Goal: Communication & Community: Answer question/provide support

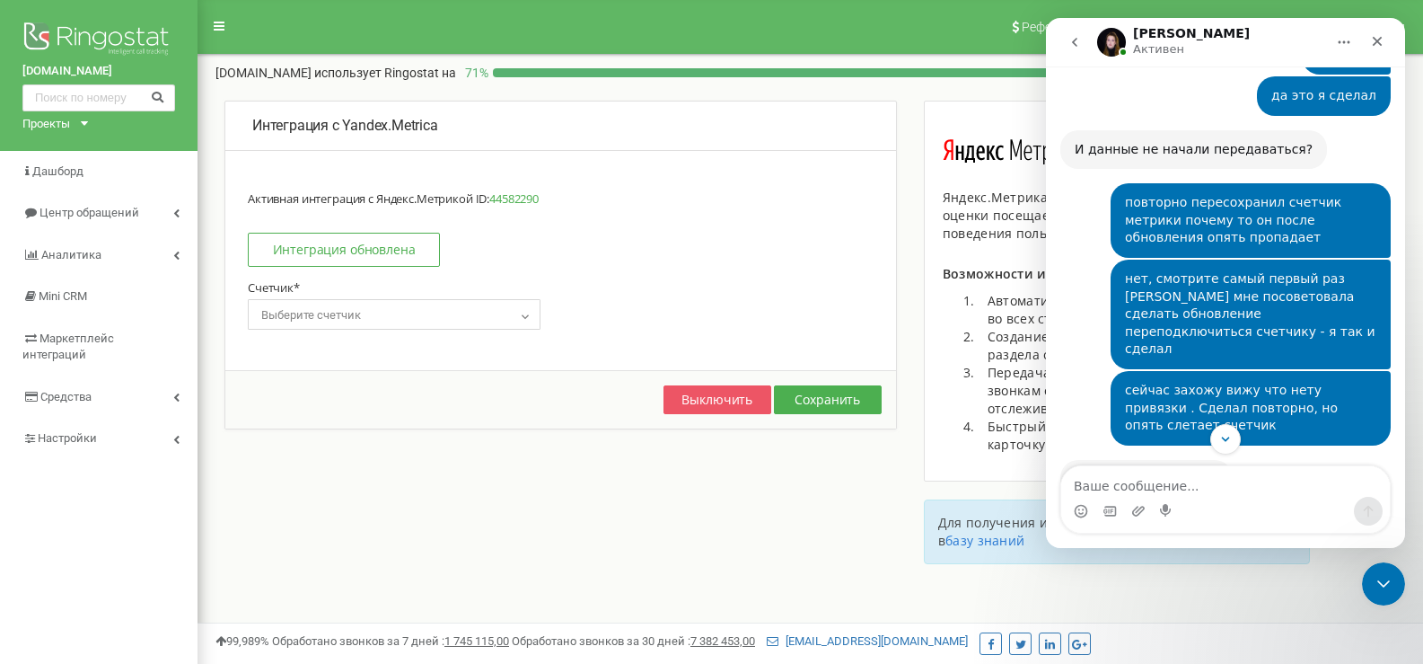
scroll to position [1775, 0]
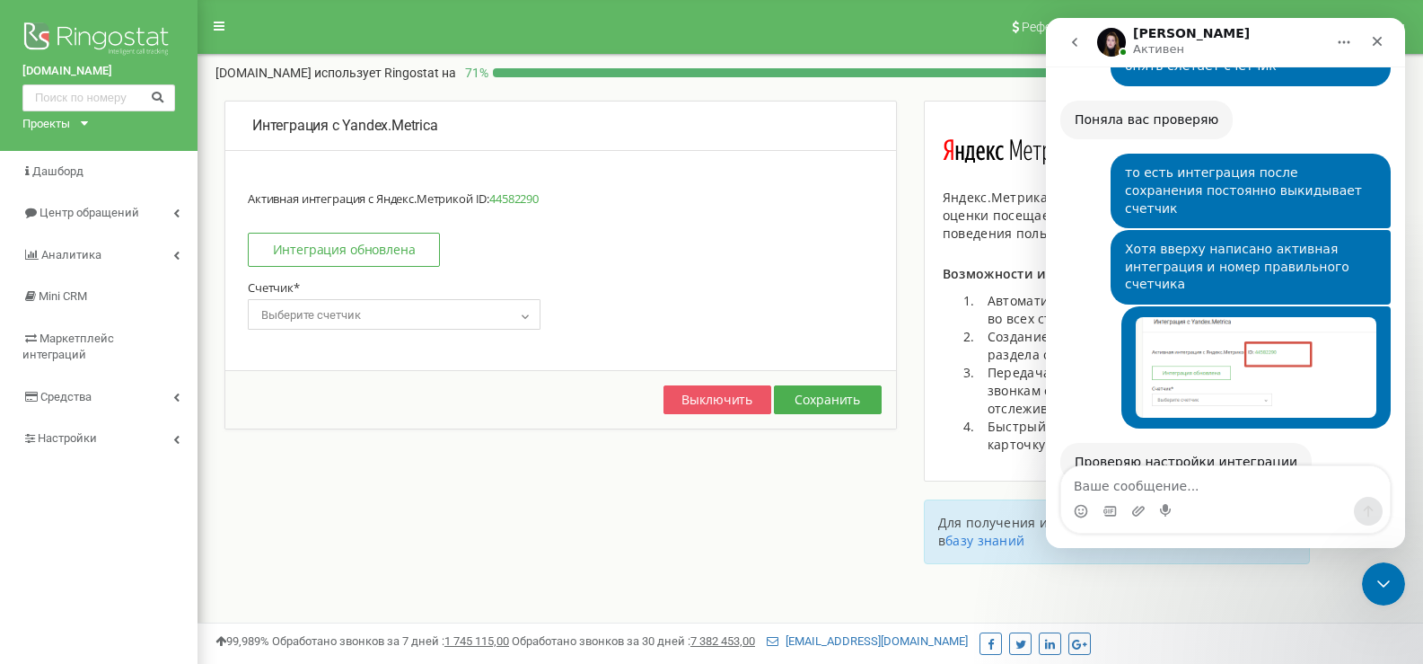
click at [1224, 500] on div "Мессенджер Intercom" at bounding box center [1225, 511] width 329 height 29
click at [1222, 480] on textarea "Ваше сообщение..." at bounding box center [1225, 481] width 329 height 31
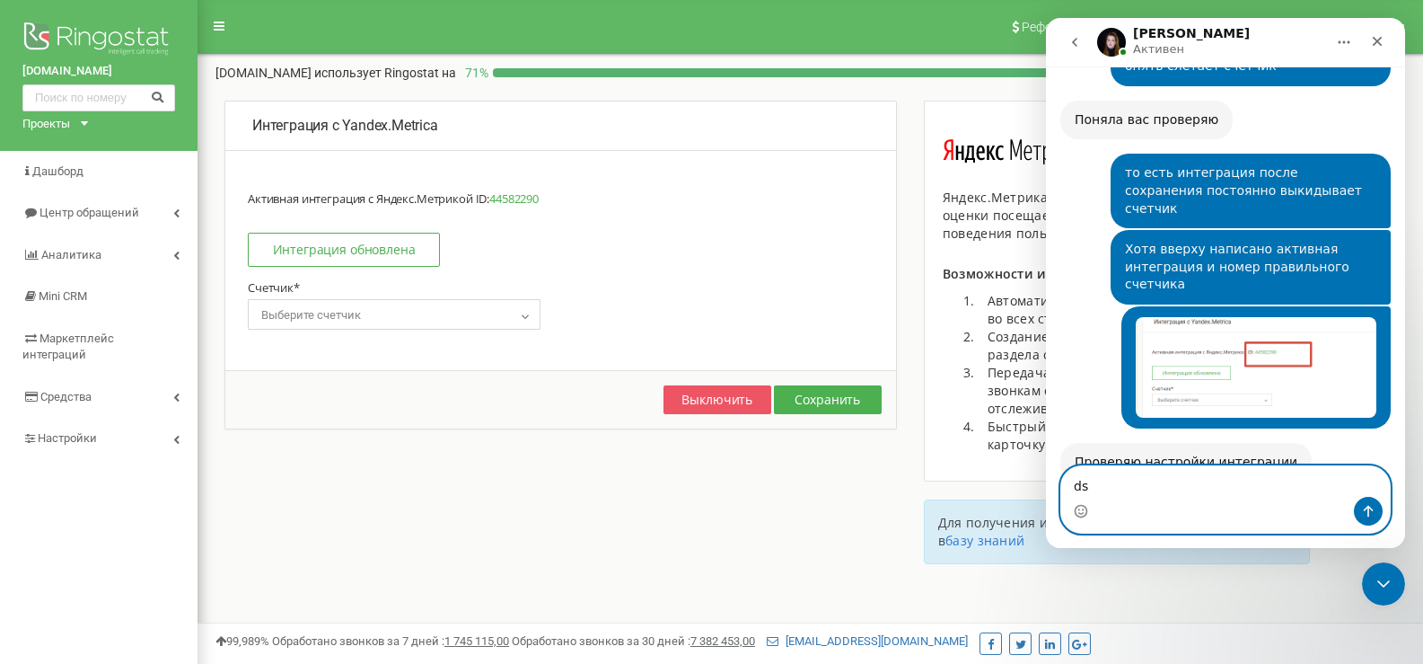
type textarea "d"
type textarea "есть инфа?"
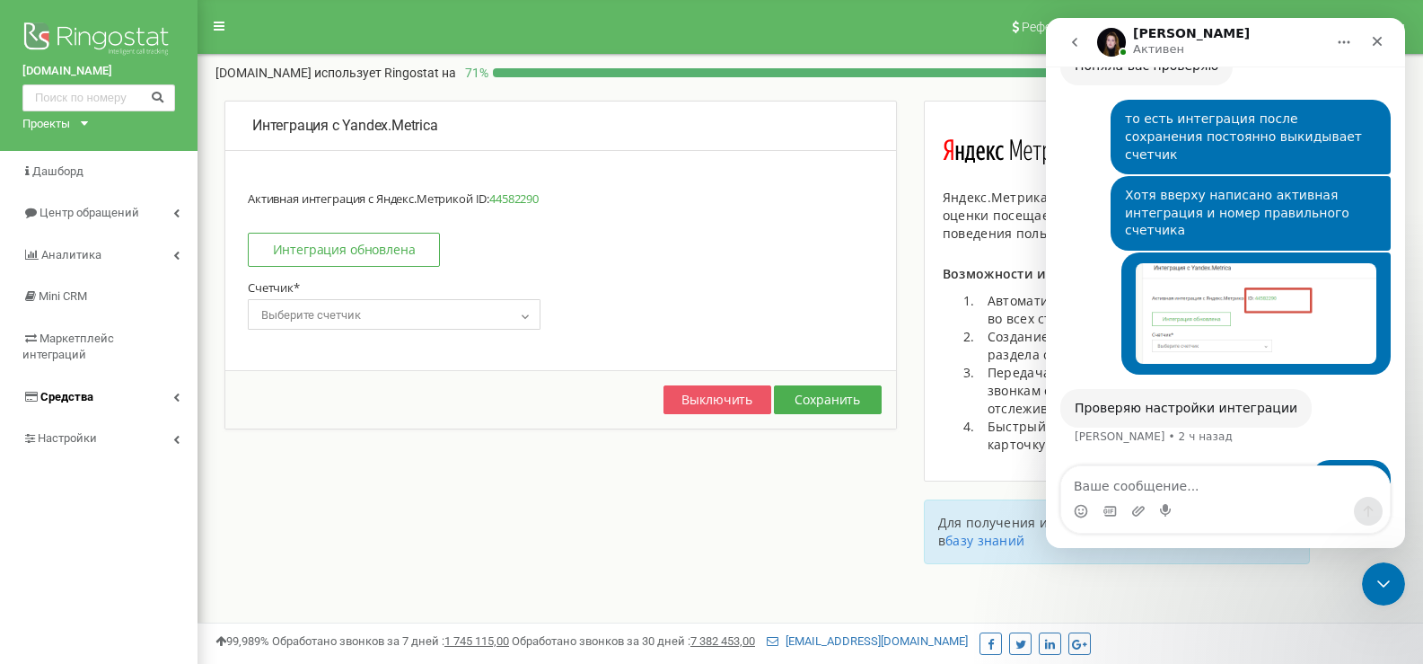
scroll to position [1898, 0]
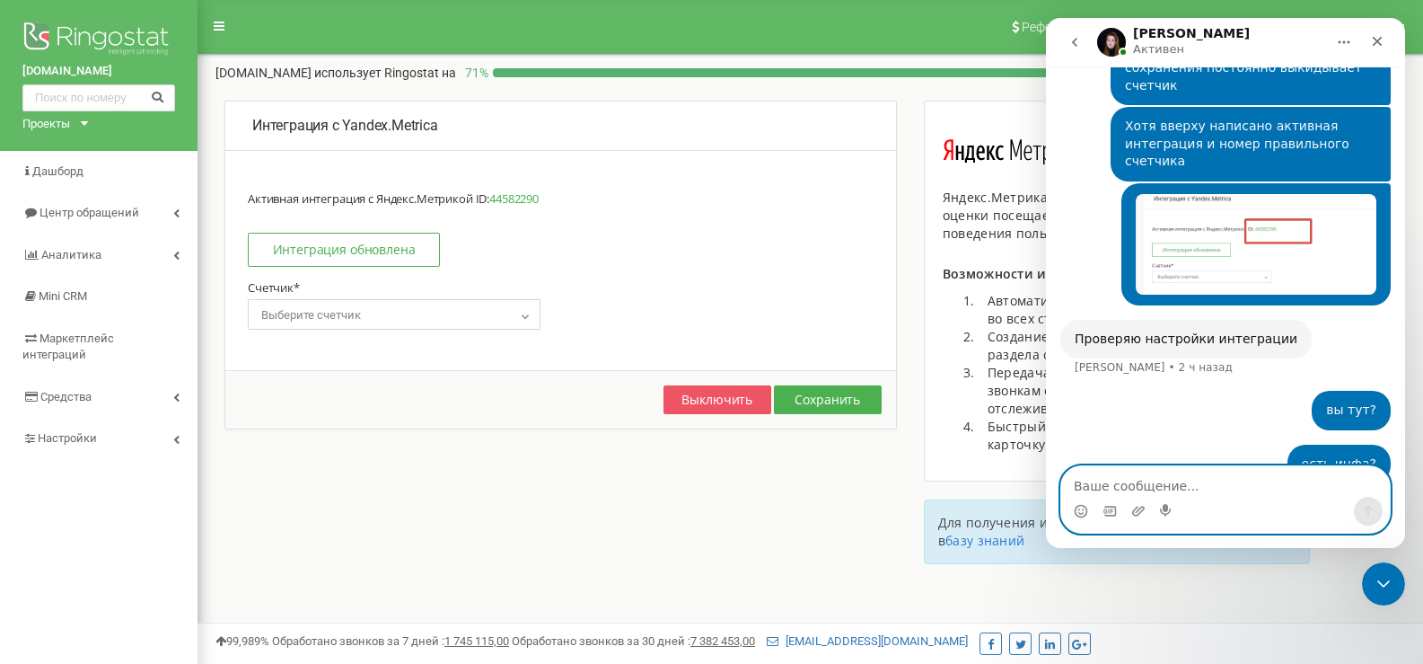
click at [1185, 479] on textarea "Ваше сообщение..." at bounding box center [1225, 481] width 329 height 31
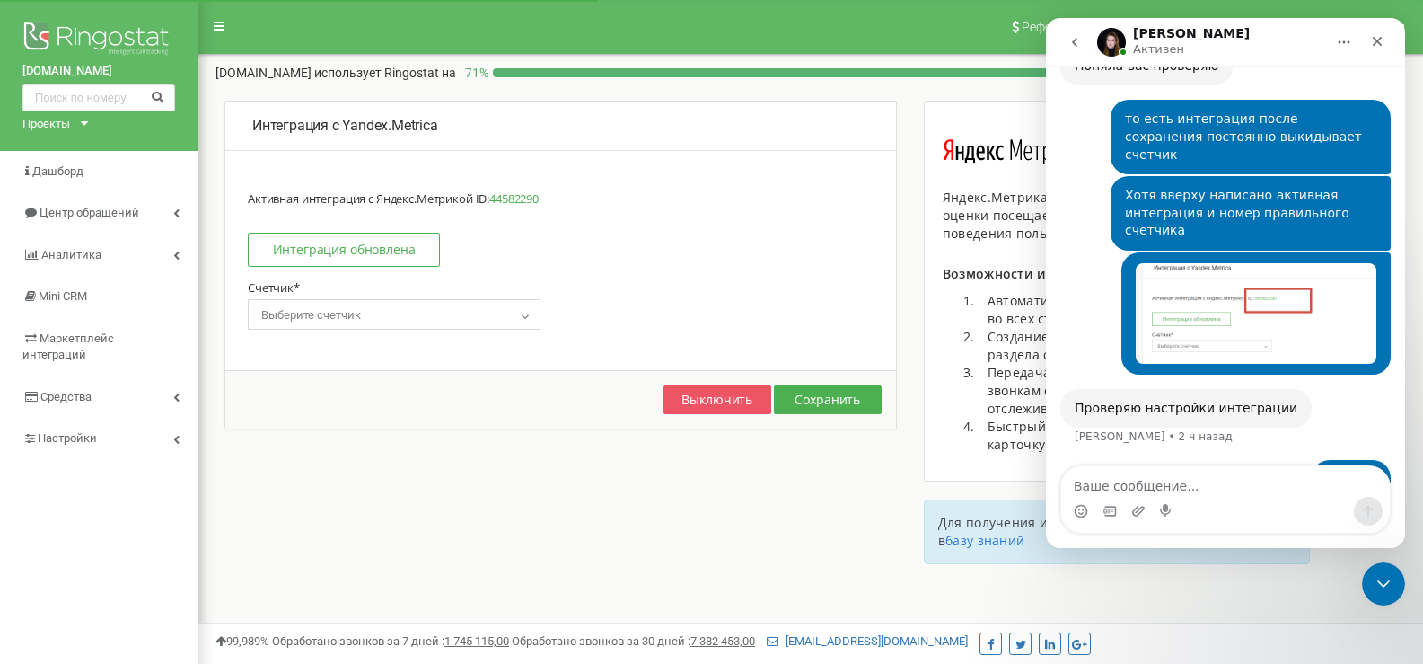
click at [1248, 502] on div "Мессенджер Intercom" at bounding box center [1225, 511] width 329 height 29
click at [1229, 480] on textarea "Ваше сообщение..." at bounding box center [1225, 481] width 329 height 31
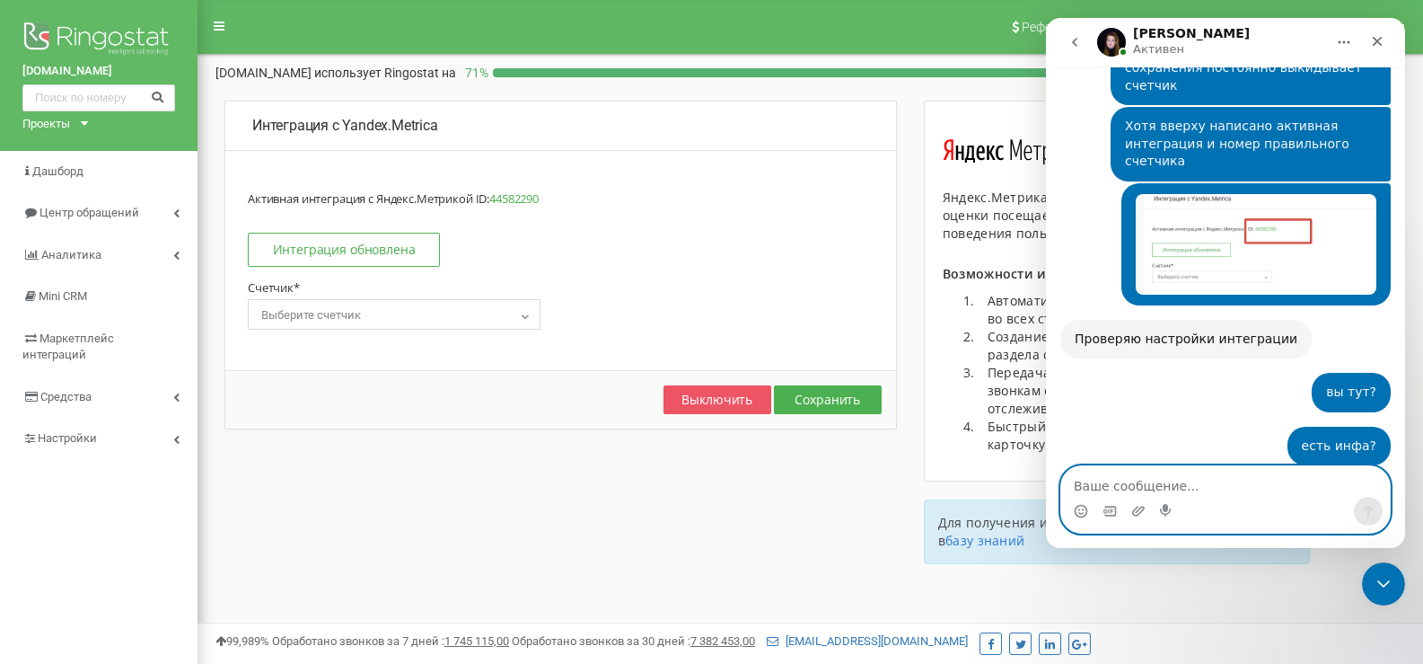
scroll to position [2022, 0]
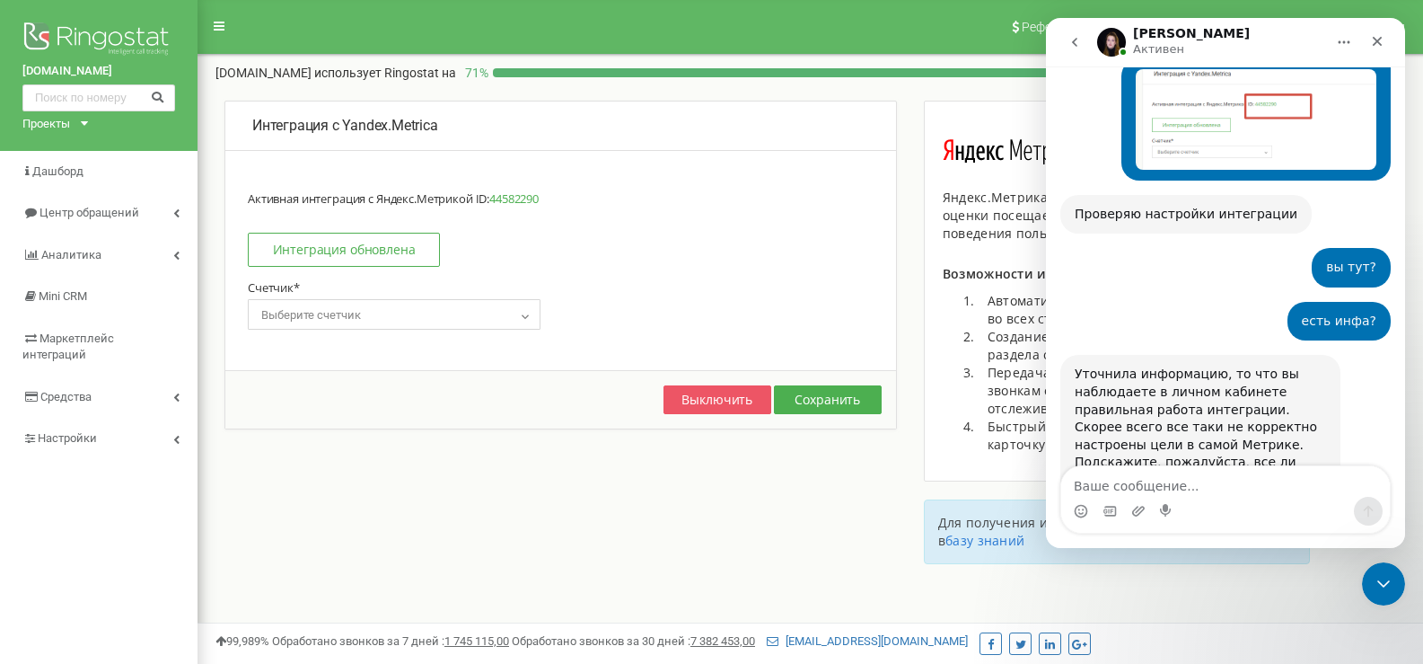
click at [1231, 498] on div "Мессенджер Intercom" at bounding box center [1225, 511] width 329 height 29
click at [1231, 496] on textarea "Ваше сообщение..." at bounding box center [1225, 481] width 329 height 31
click at [1184, 489] on textarea "Ваше сообщение..." at bounding box center [1225, 481] width 329 height 31
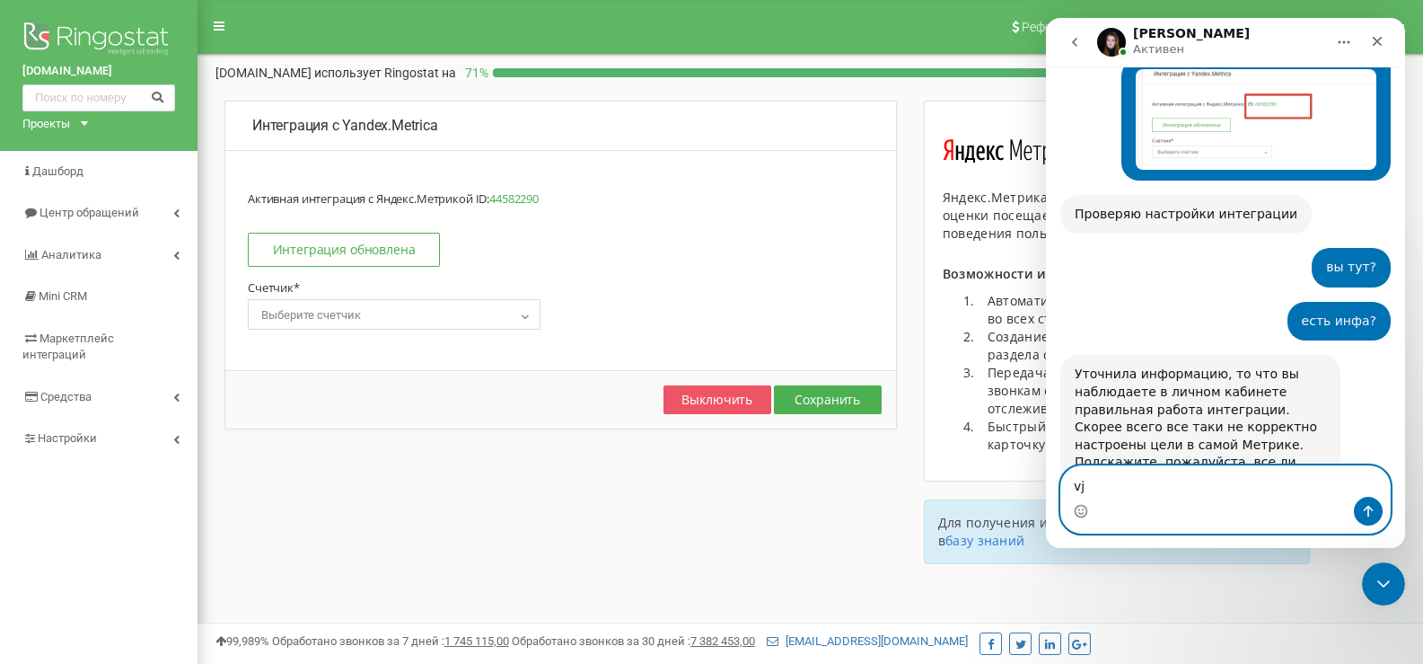
type textarea "v"
type textarea "м"
click at [1181, 466] on textarea "Ваше сообщение..." at bounding box center [1225, 481] width 329 height 31
type textarea "счс гляну сначала если что дам доступ"
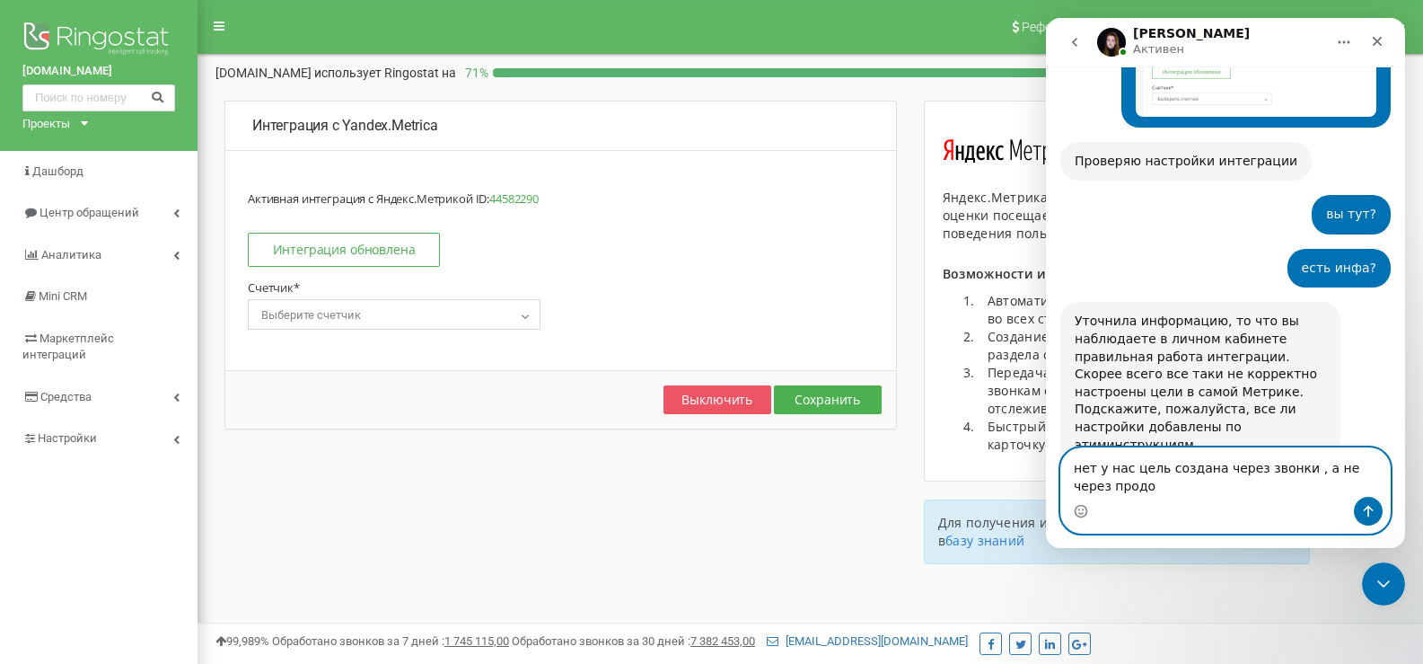
scroll to position [2093, 0]
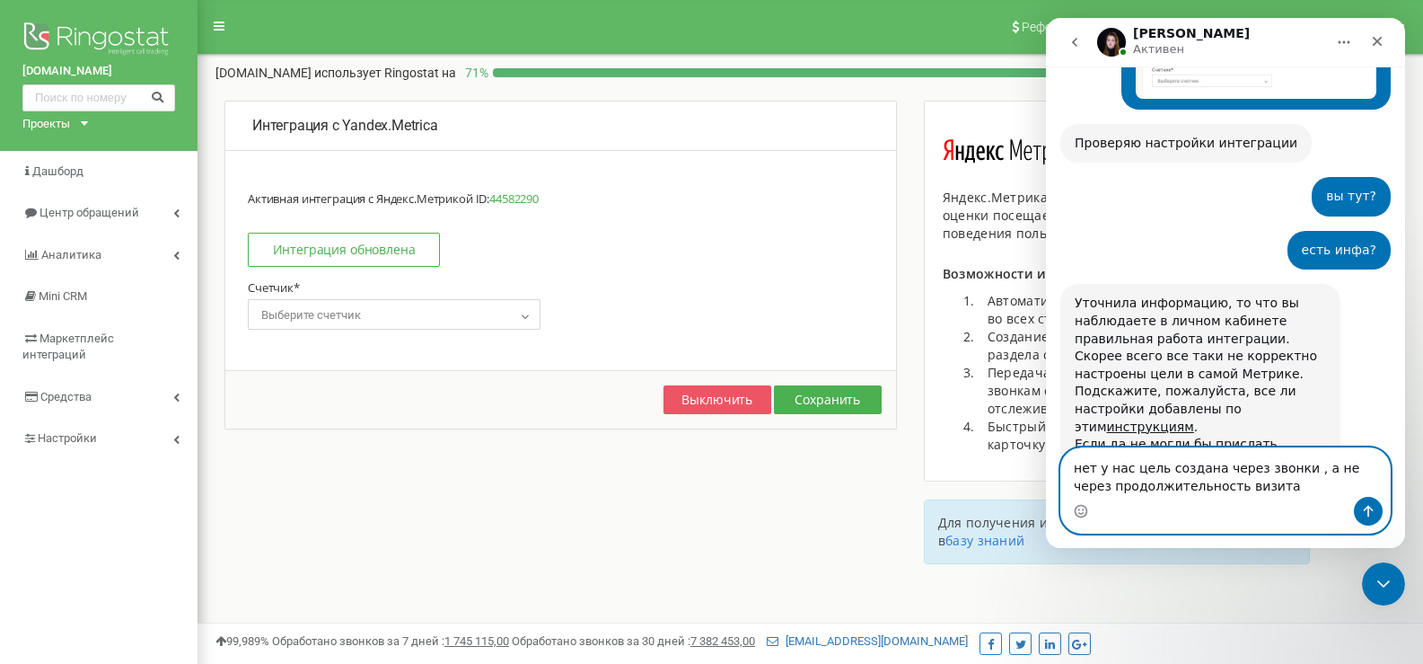
type textarea "нет у нас цель создана через звонки , а не через продолжительность визита"
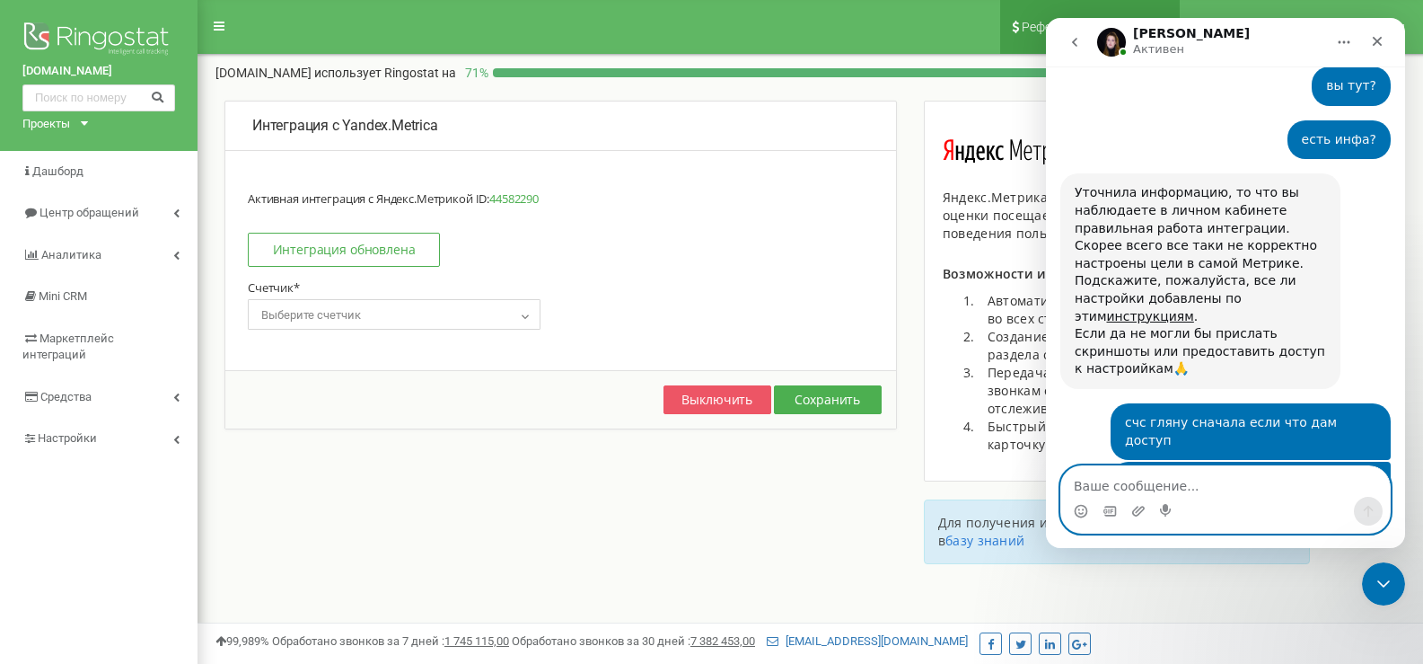
scroll to position [2188, 0]
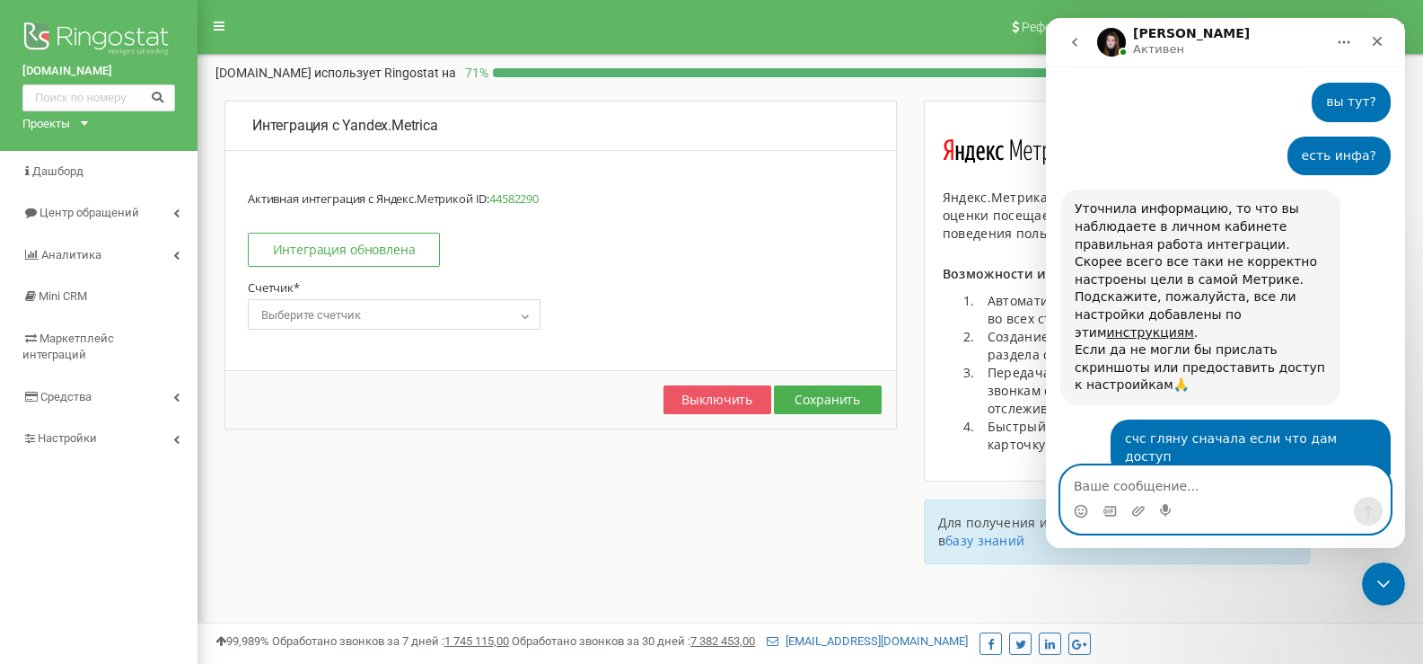
click at [1184, 485] on textarea "Ваше сообщение..." at bounding box center [1225, 481] width 329 height 31
type textarea "я"
type textarea "вы имеете ввиду пересоздать цель?"
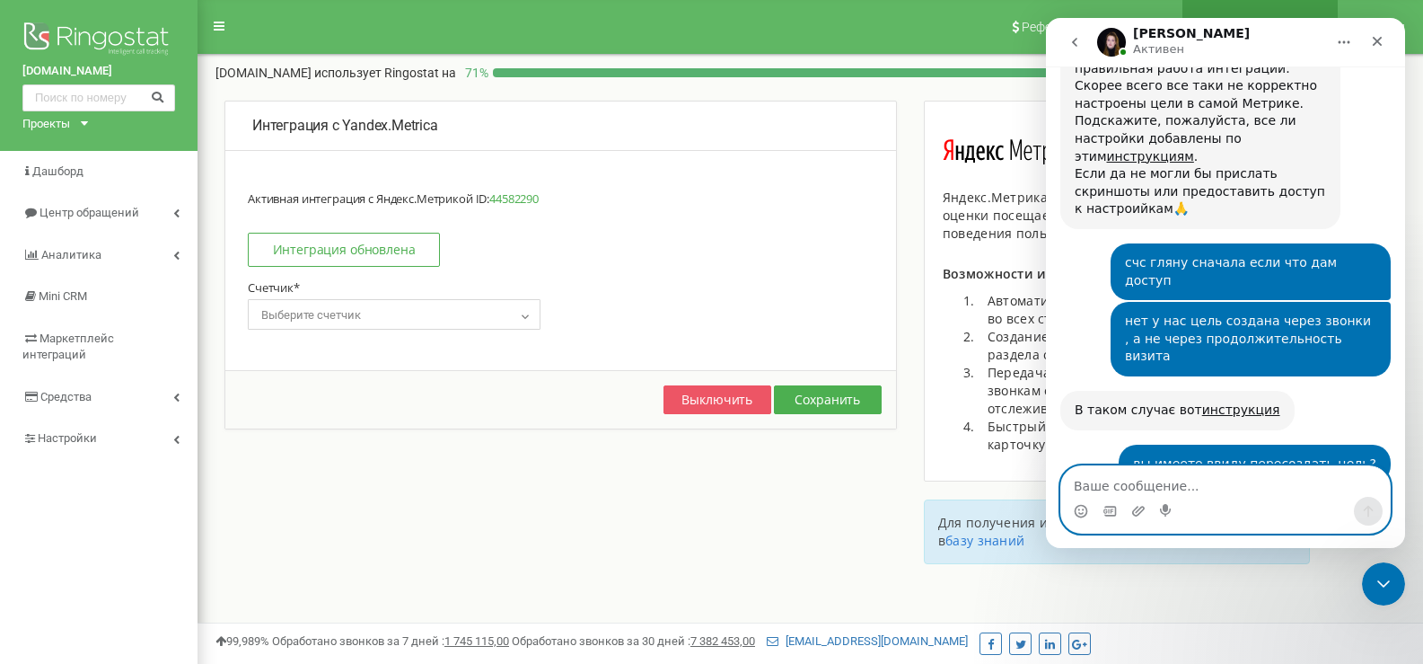
scroll to position [2354, 0]
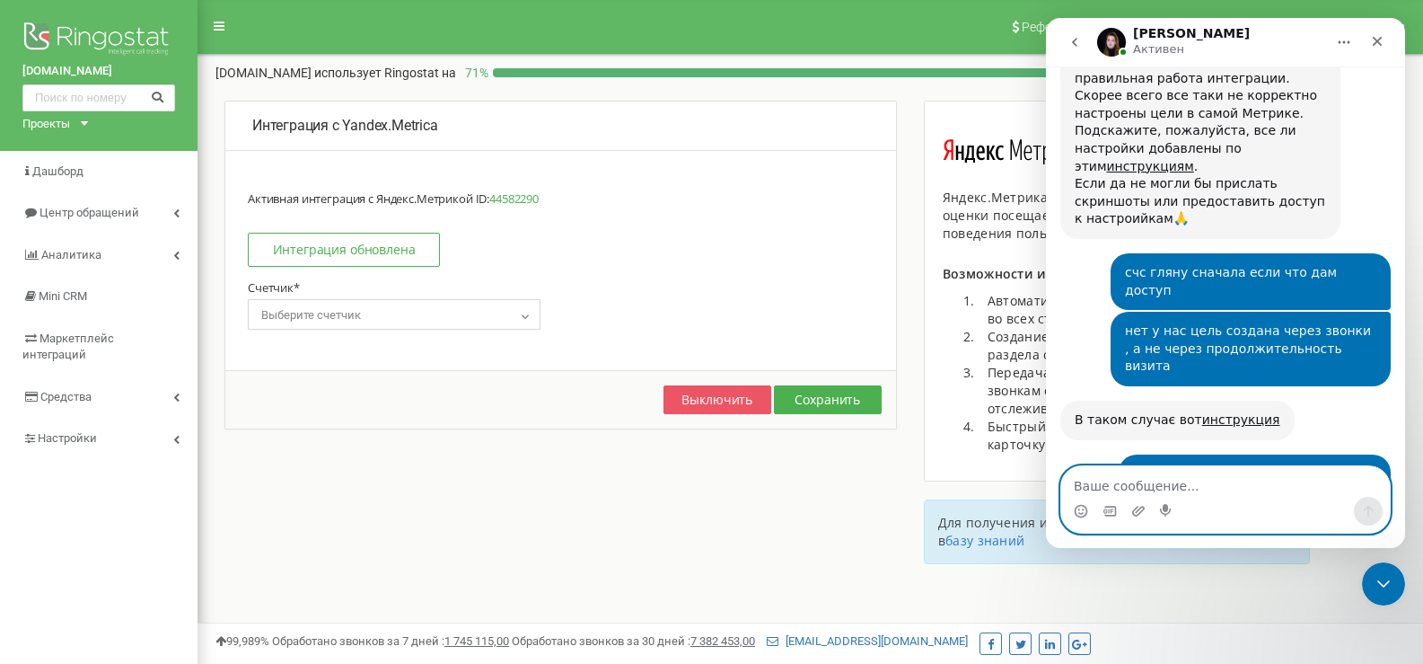
click at [1201, 493] on textarea "Ваше сообщение..." at bounding box center [1225, 481] width 329 height 31
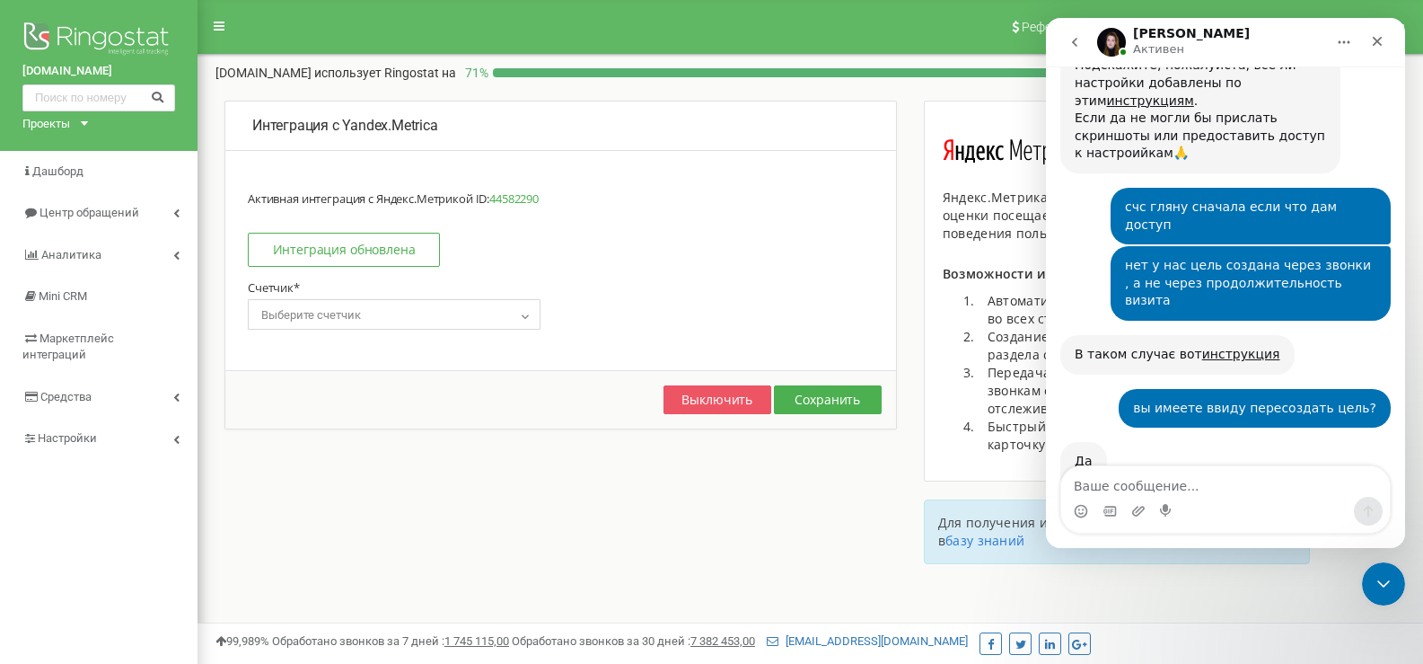
scroll to position [2594, 0]
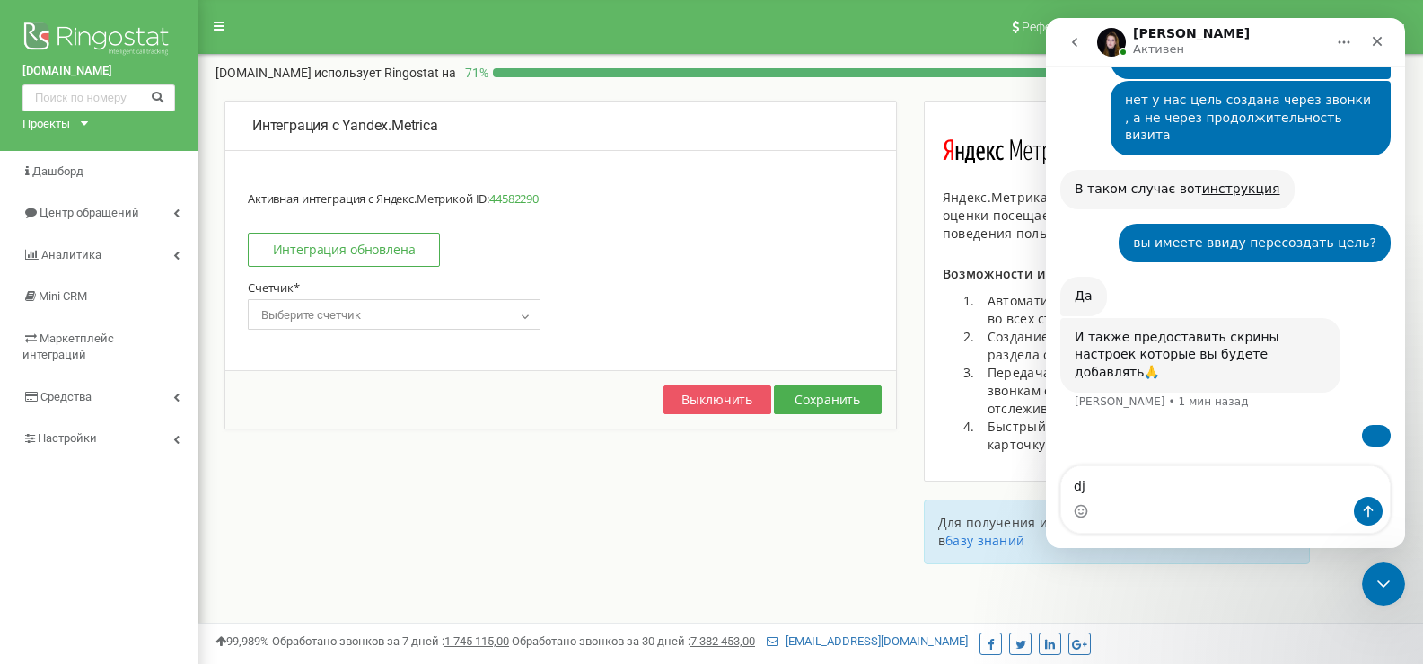
type textarea "d"
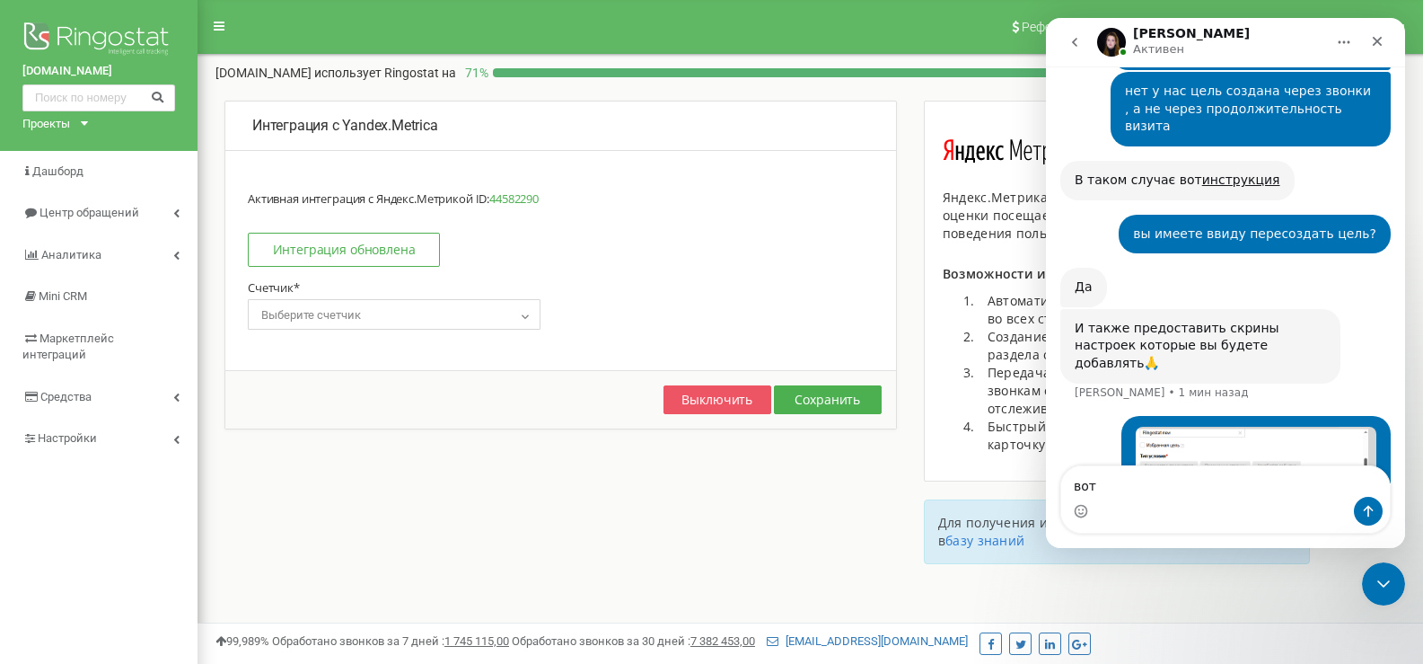
type textarea "вот"
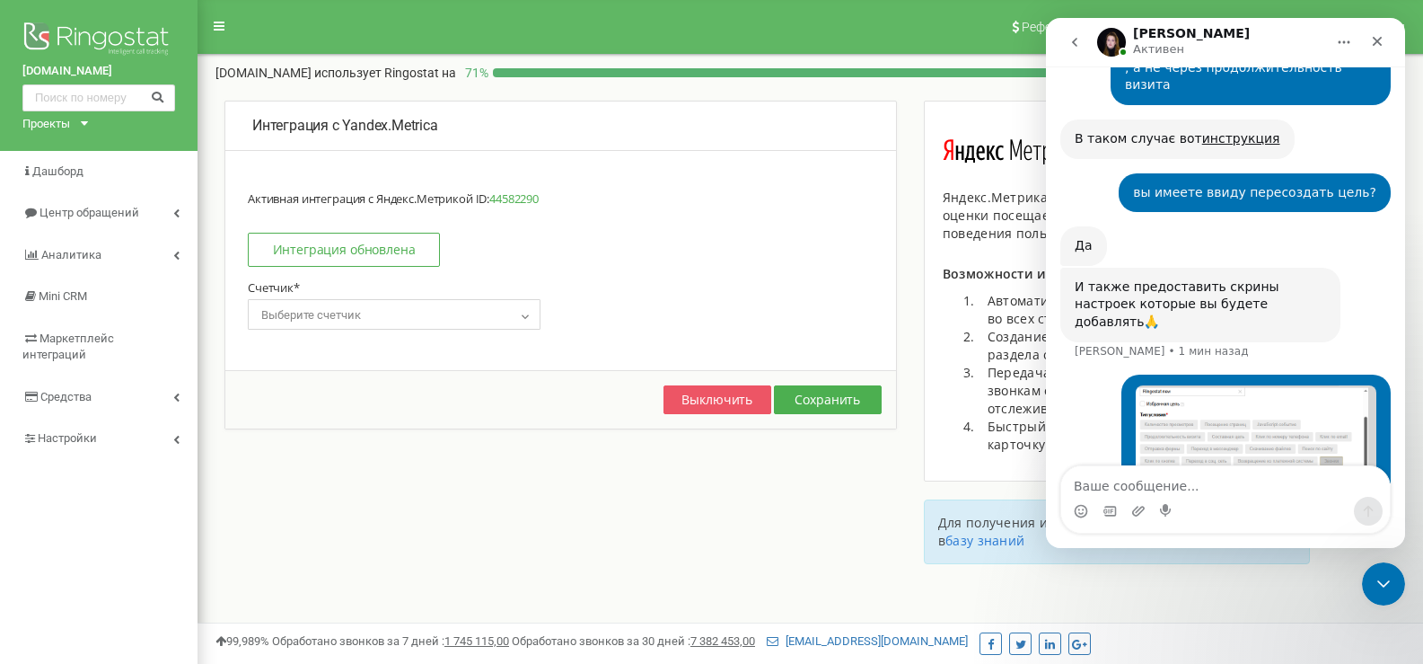
click at [1255, 385] on img "user говорит…" at bounding box center [1256, 487] width 241 height 204
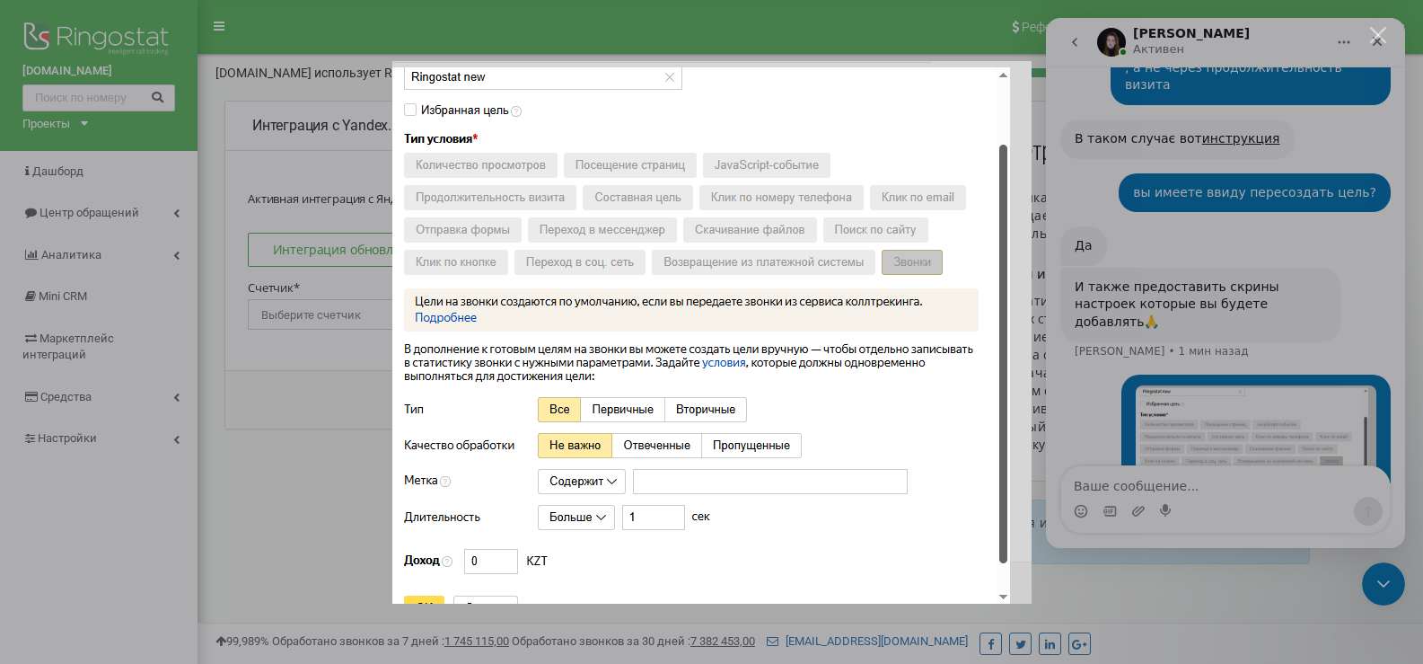
scroll to position [0, 0]
click at [1144, 282] on div "Мессенджер Intercom" at bounding box center [711, 332] width 1423 height 664
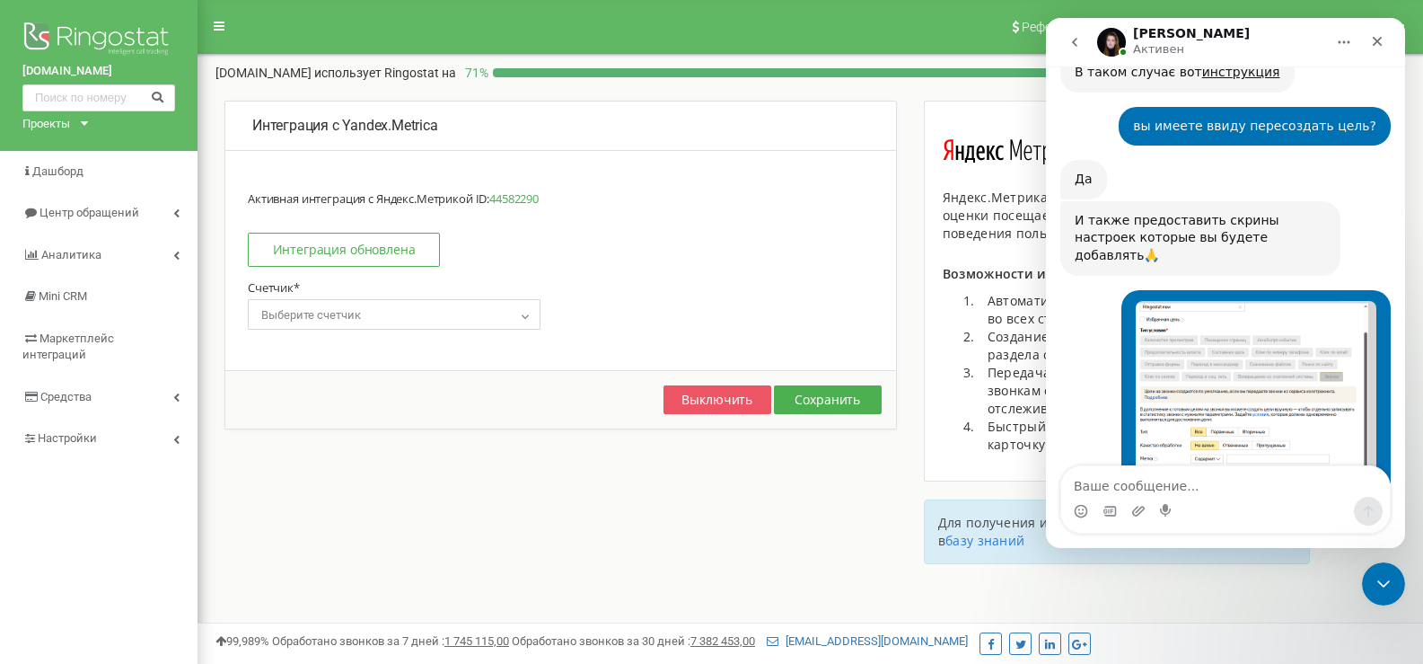
scroll to position [2741, 0]
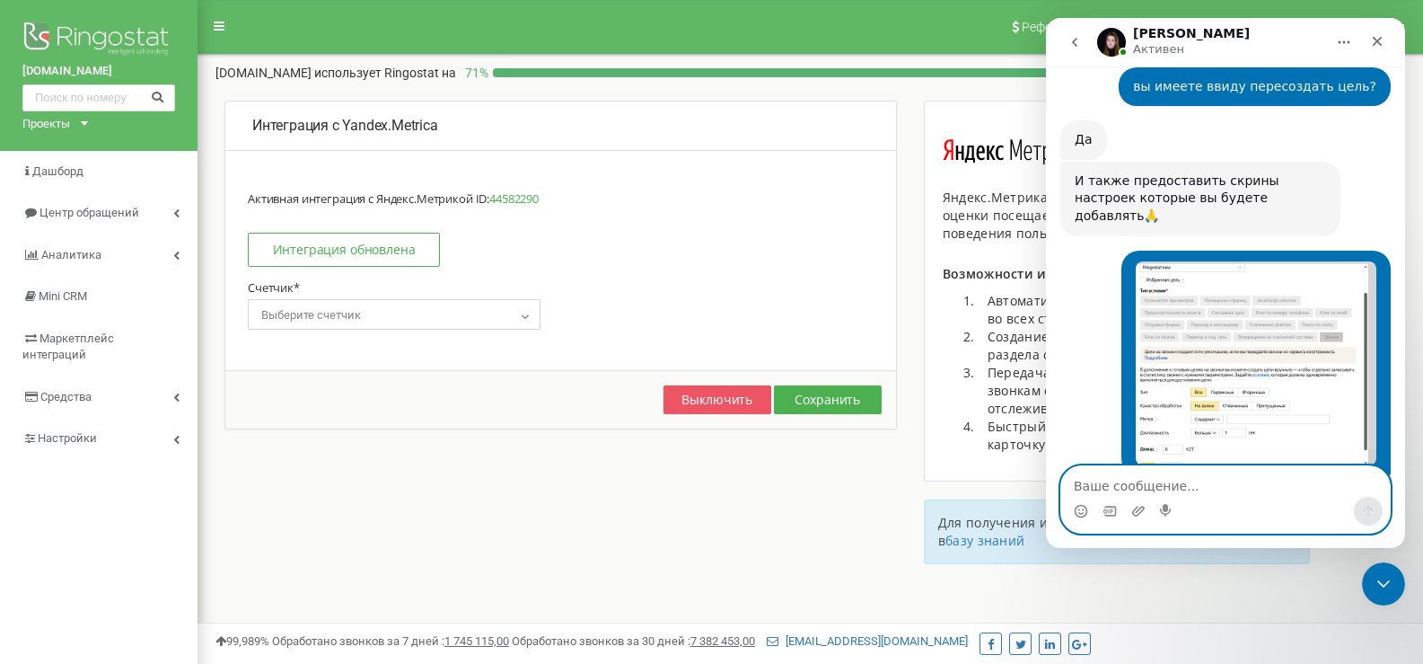
click at [1220, 487] on textarea "Ваше сообщение..." at bounding box center [1225, 481] width 329 height 31
click at [1222, 487] on textarea "Ваше сообщение..." at bounding box center [1225, 481] width 329 height 31
click at [1224, 487] on textarea "Ваше сообщение..." at bounding box center [1225, 481] width 329 height 31
type textarea "y"
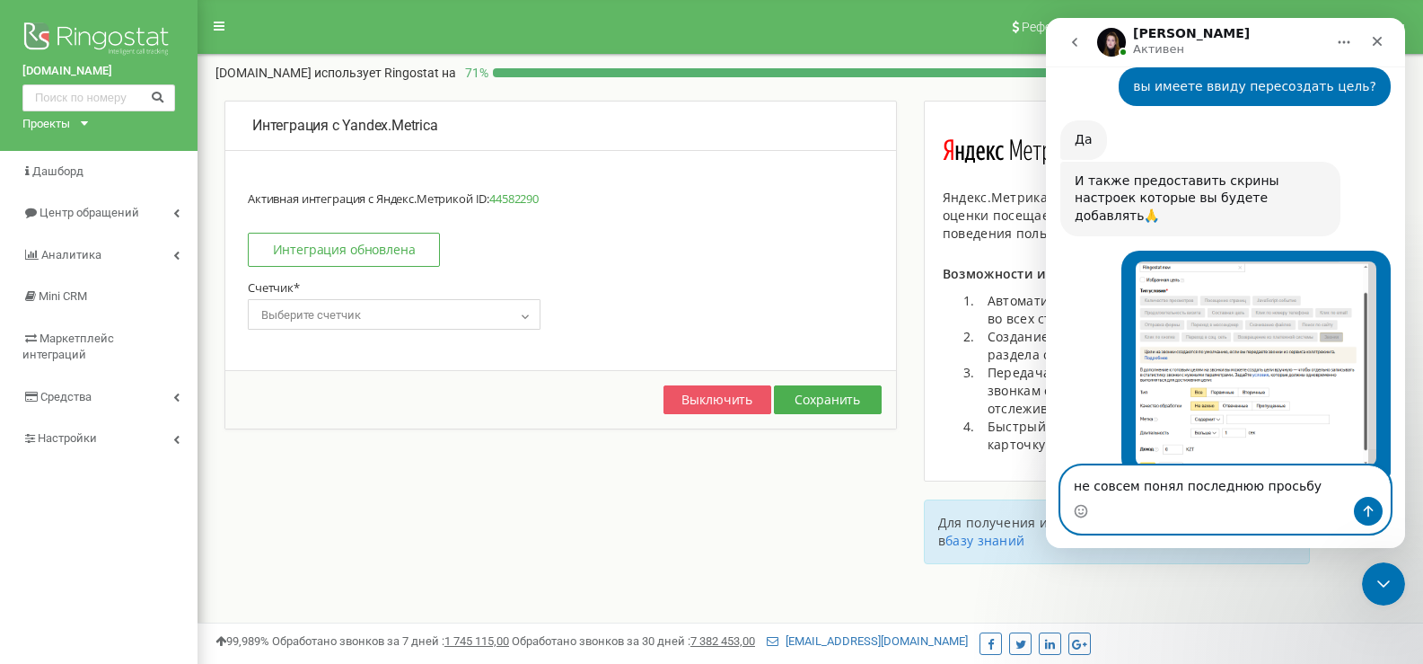
type textarea "не совсем понял последнюю просьбу"
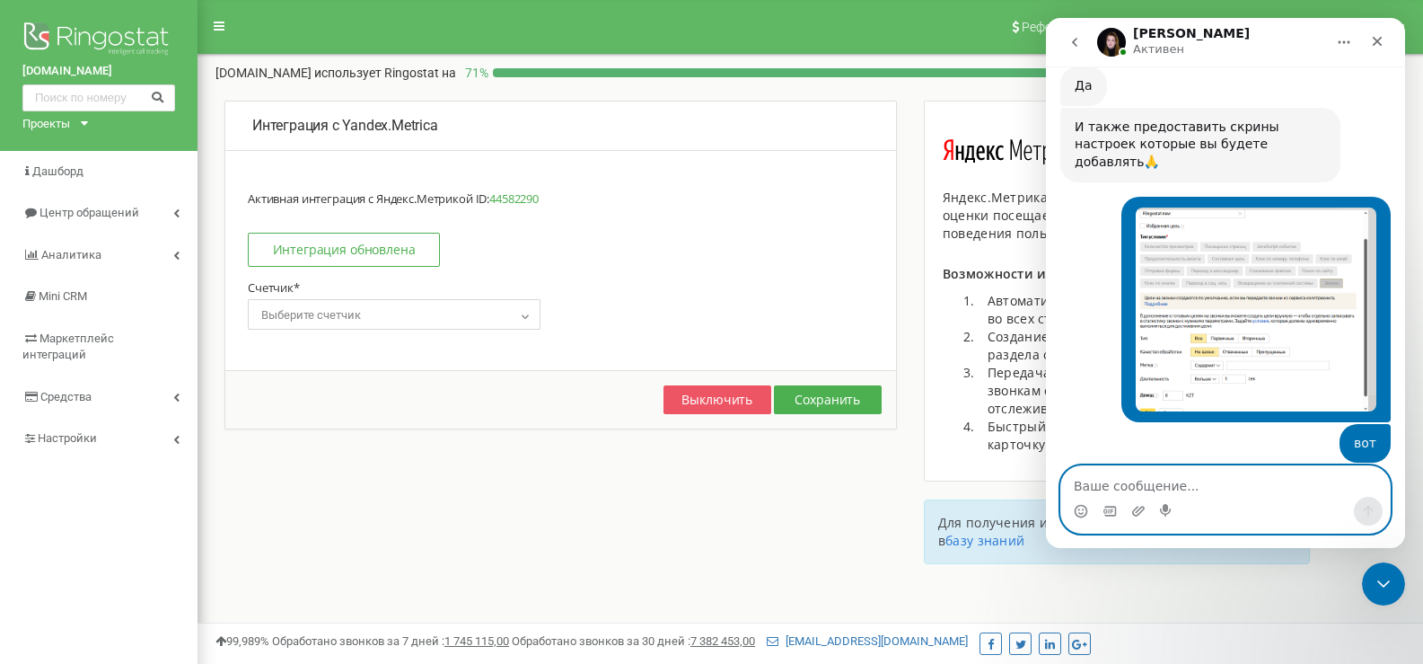
scroll to position [2866, 0]
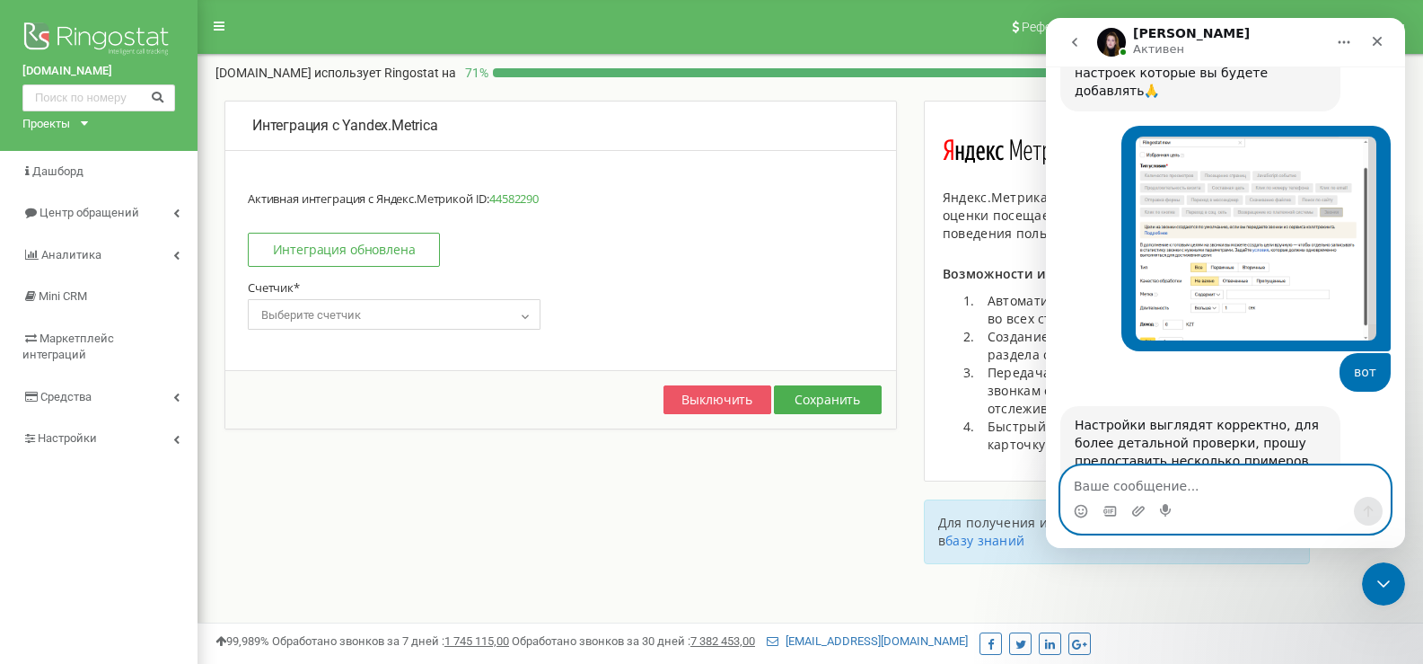
click at [1161, 486] on textarea "Ваше сообщение..." at bounding box center [1225, 481] width 329 height 31
click at [1162, 481] on textarea "Ваше сообщение..." at bounding box center [1225, 481] width 329 height 31
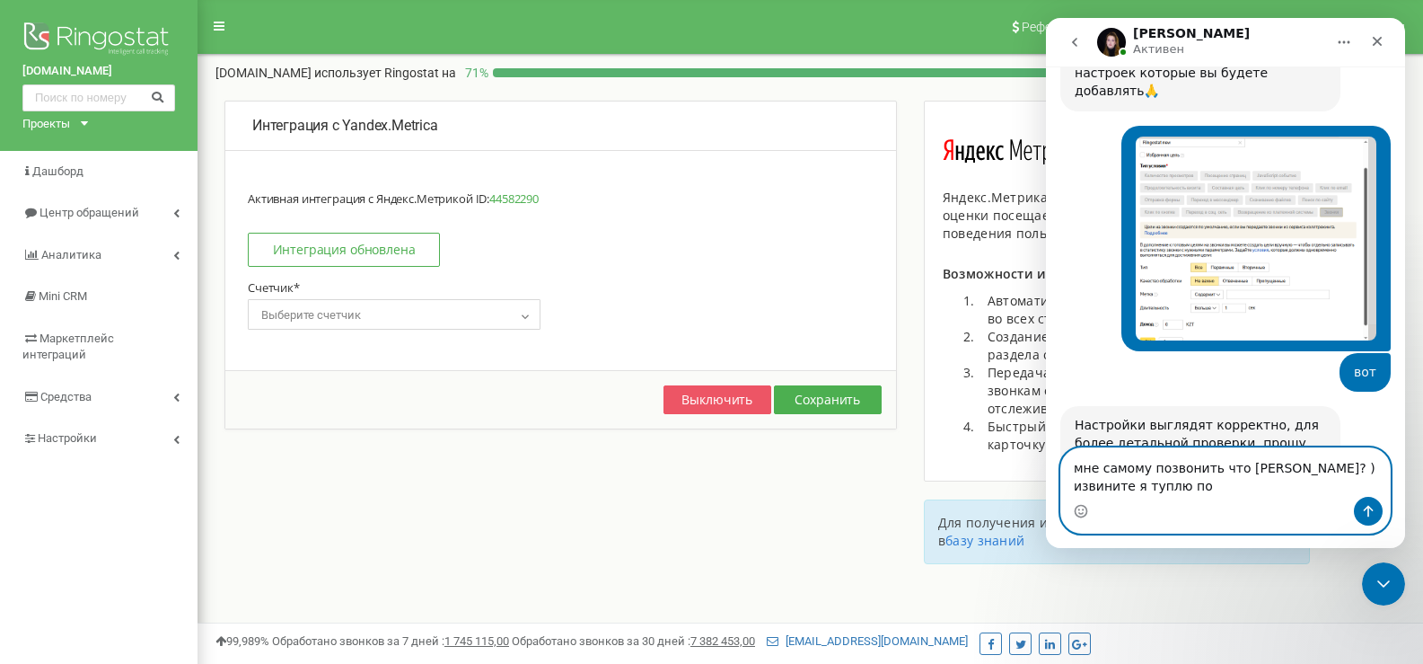
scroll to position [2884, 0]
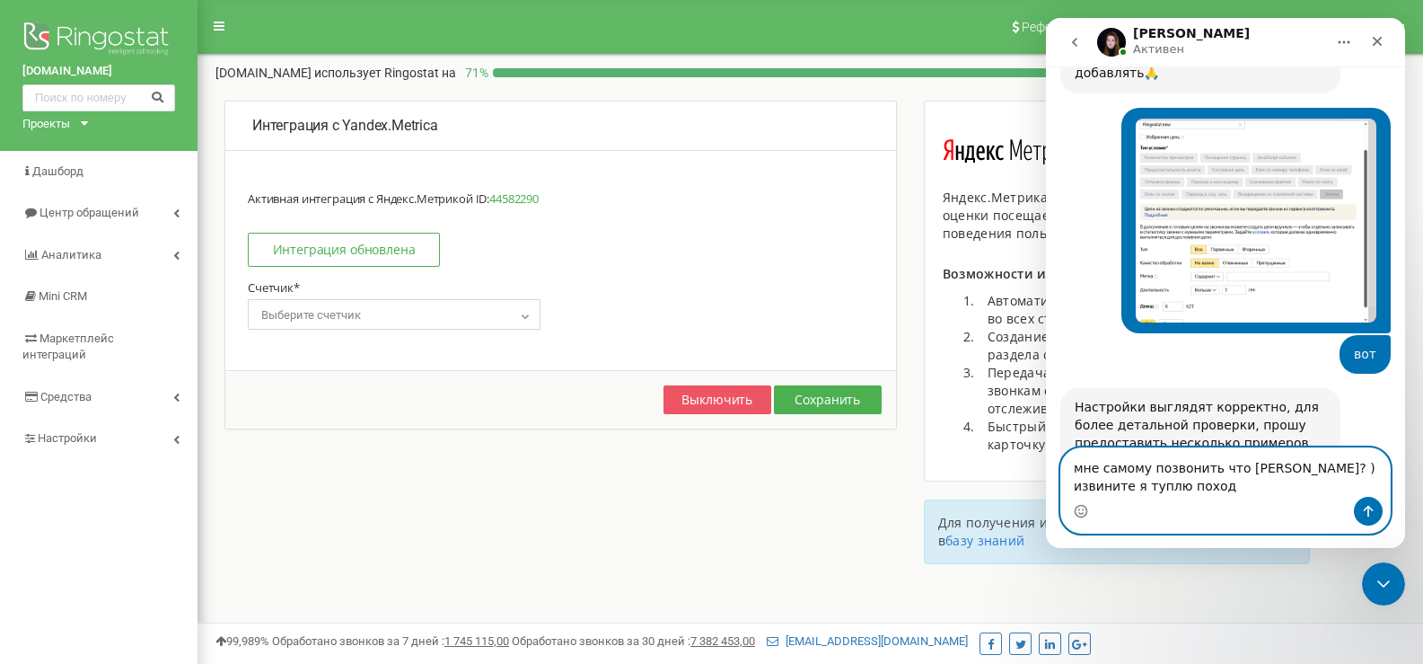
type textarea "мне самому позвонить что [PERSON_NAME]? ) извините я туплю походу"
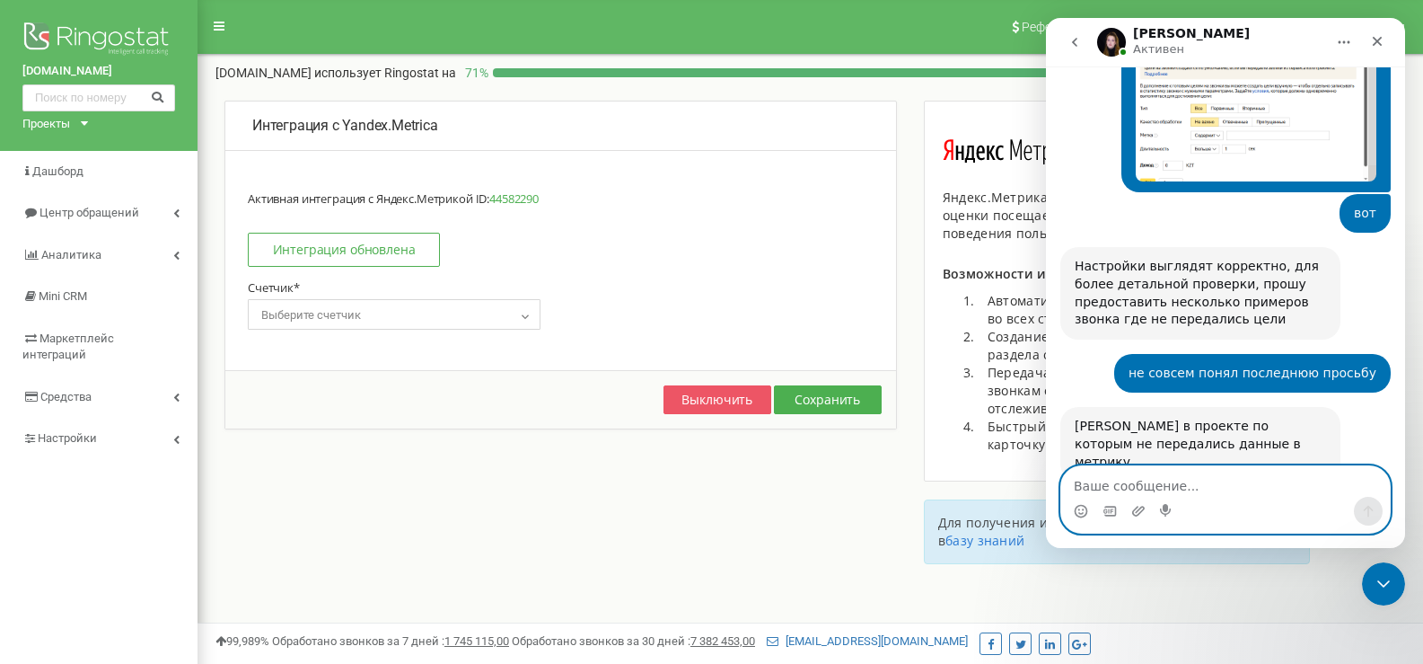
scroll to position [3025, 0]
click at [1211, 474] on textarea "Ваше сообщение..." at bounding box center [1225, 481] width 329 height 31
click at [1211, 482] on textarea "Ваше сообщение..." at bounding box center [1225, 481] width 329 height 31
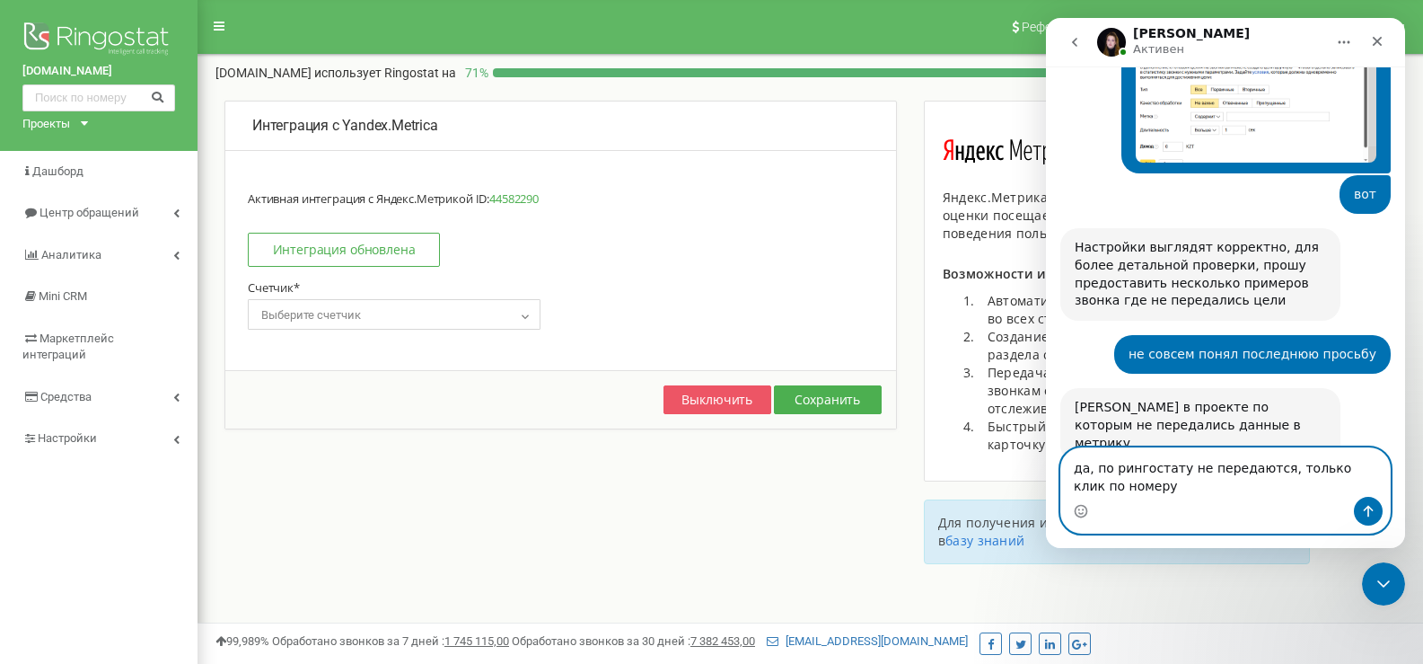
type textarea "да, по рингостату не передаются, только клик по номеру"
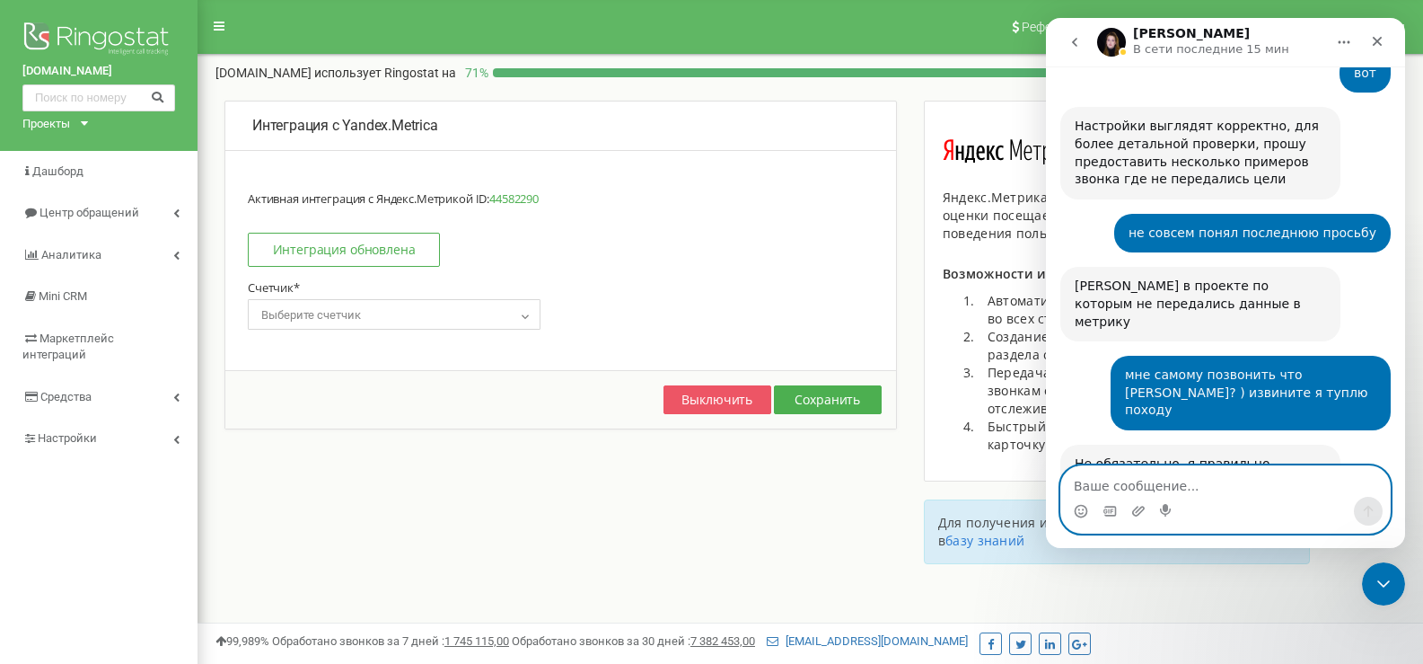
scroll to position [3167, 0]
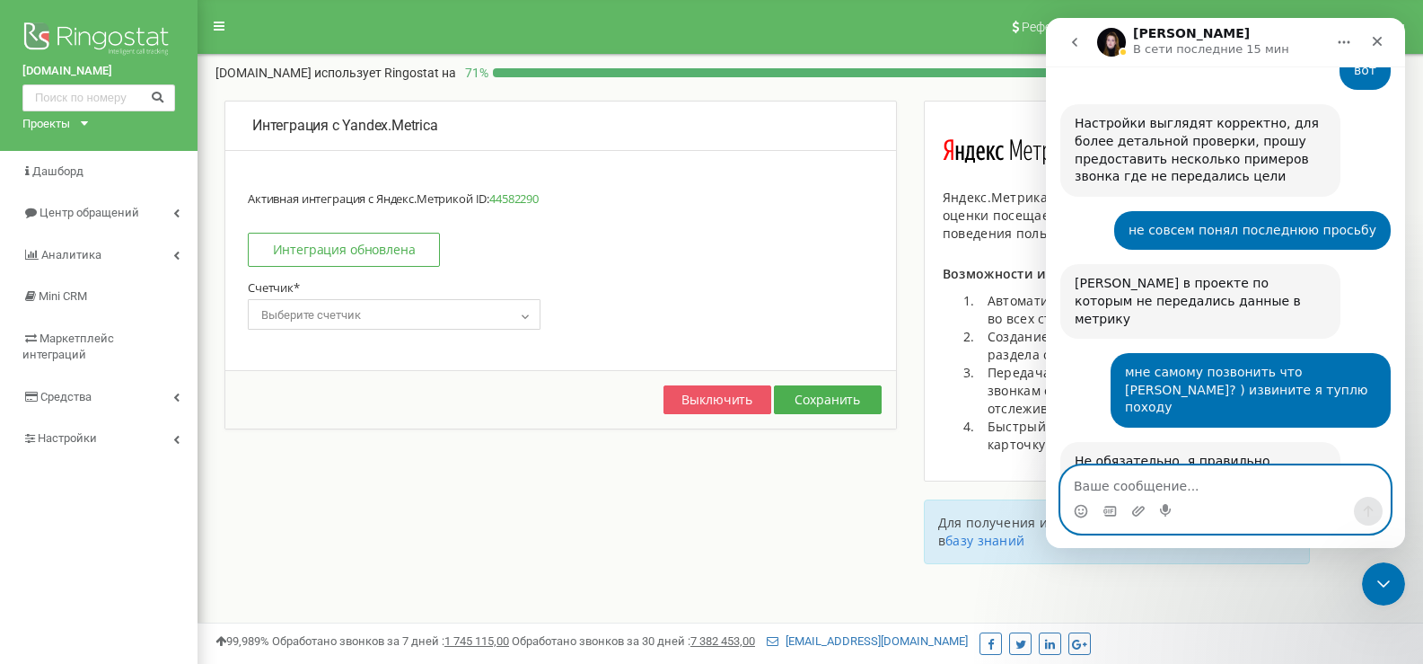
click at [1201, 477] on textarea "Ваше сообщение..." at bounding box center [1225, 481] width 329 height 31
type textarea "f"
type textarea "мне что делать?"
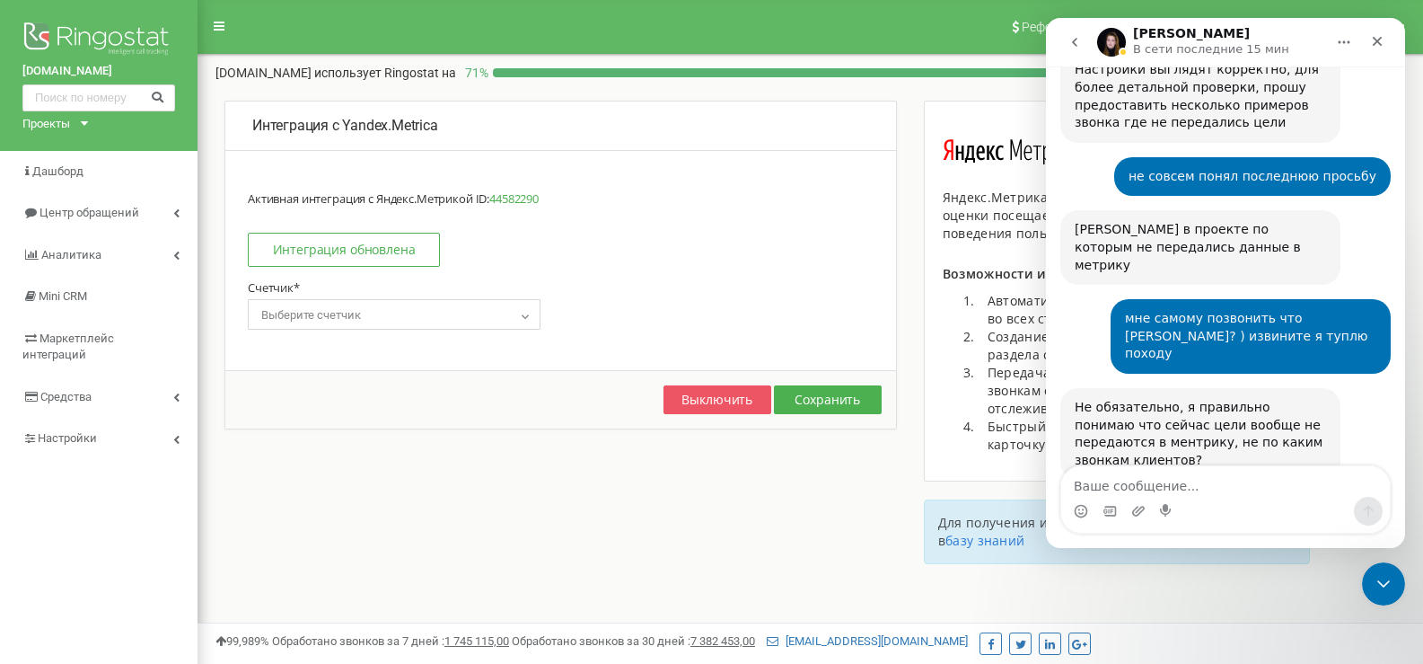
scroll to position [3274, 0]
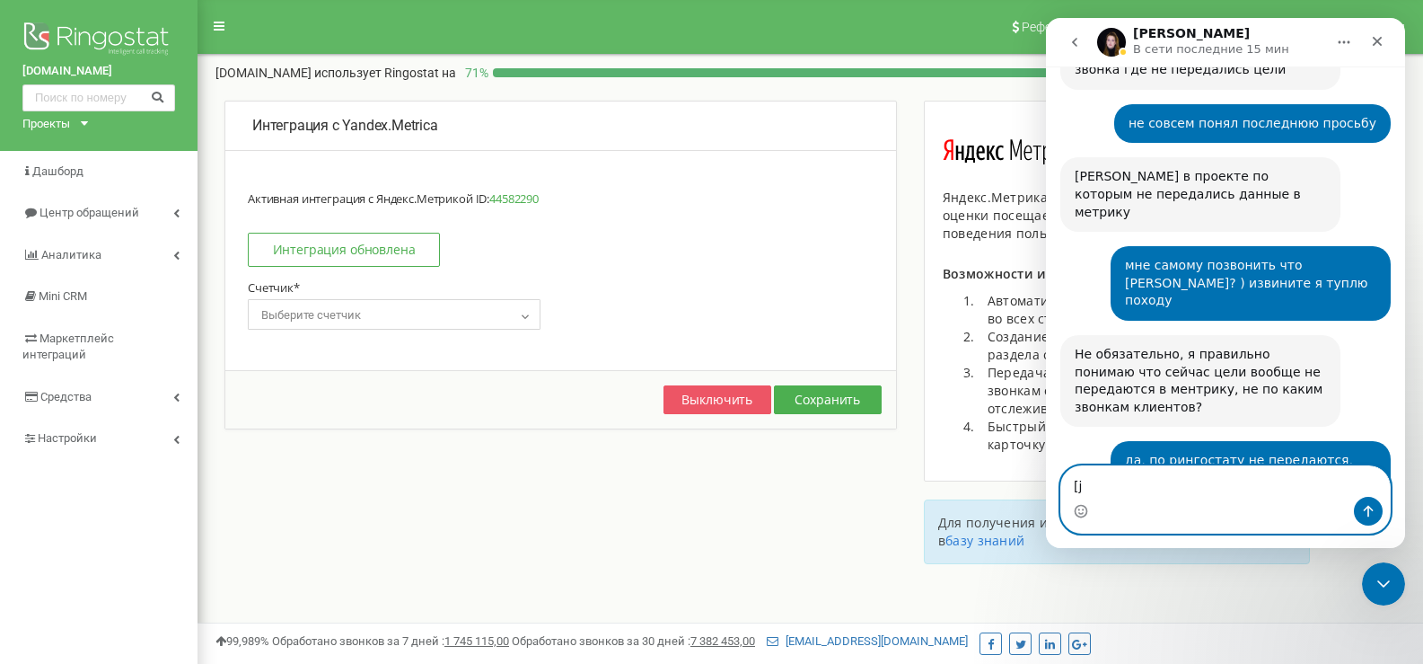
type textarea "["
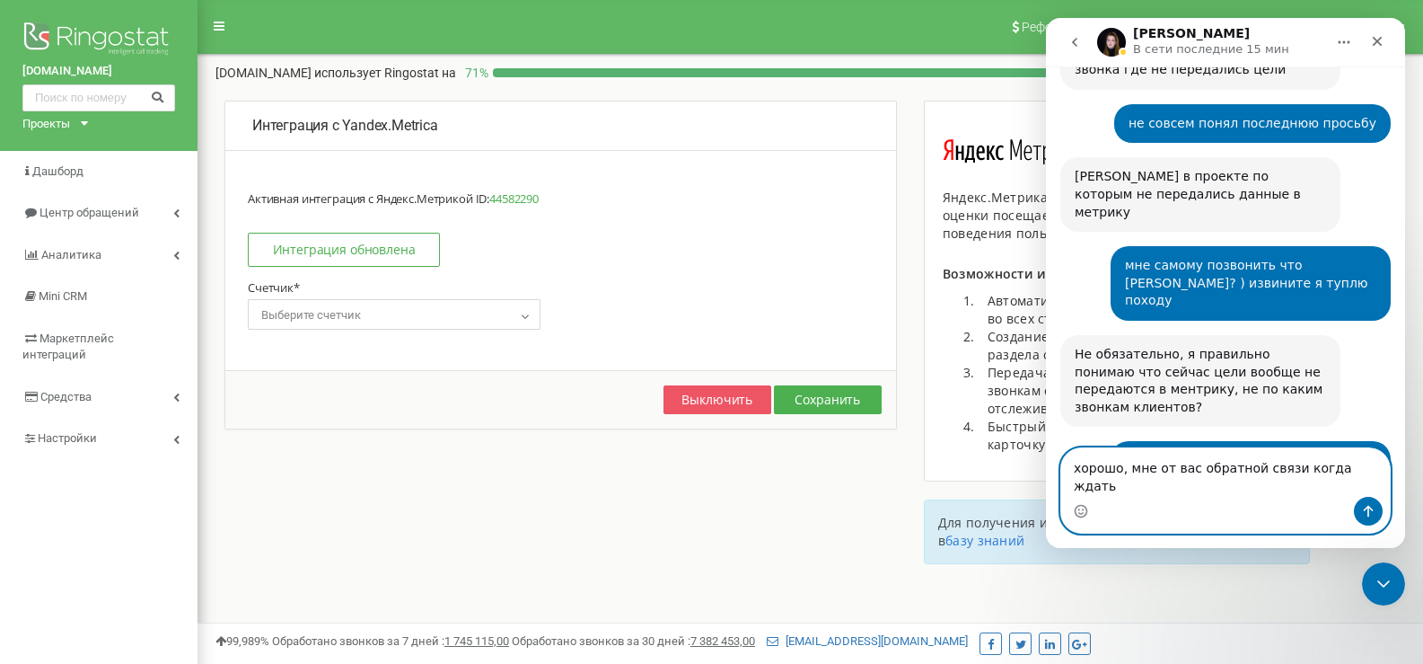
type textarea "хорошо, мне от вас обратной связи когда ждать?"
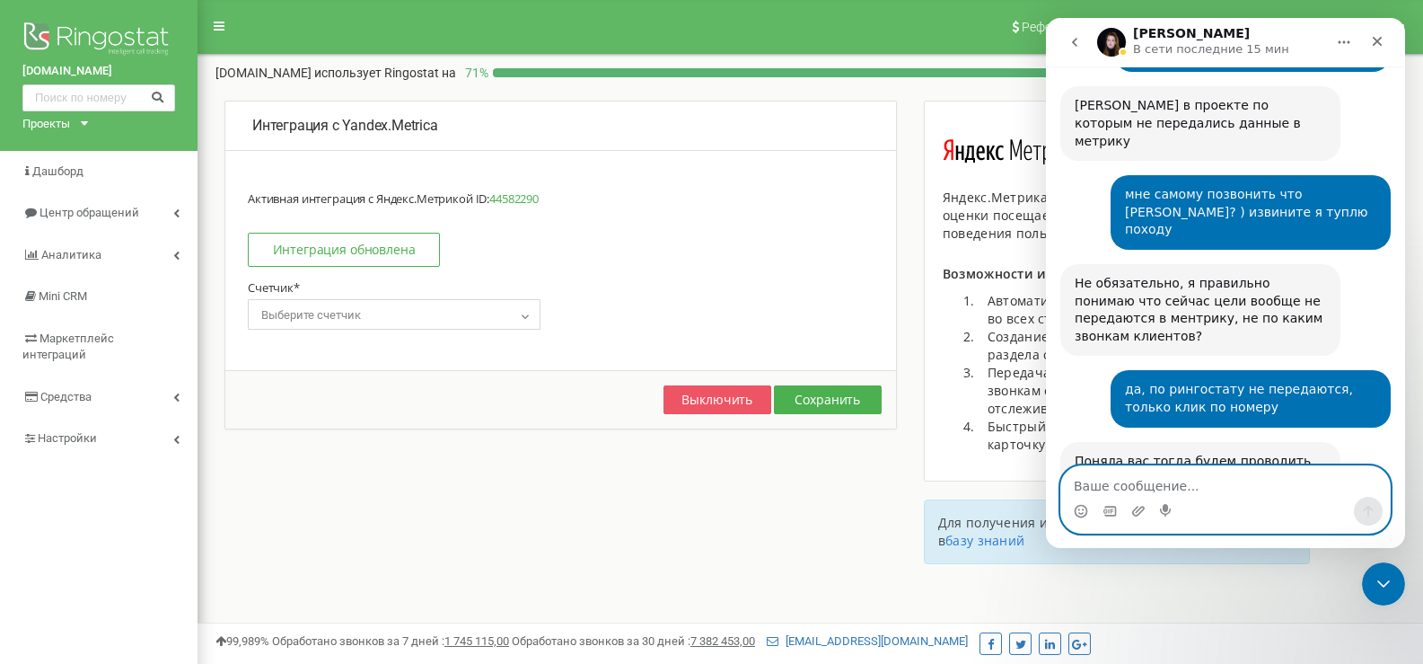
scroll to position [3434, 0]
